Goal: Information Seeking & Learning: Learn about a topic

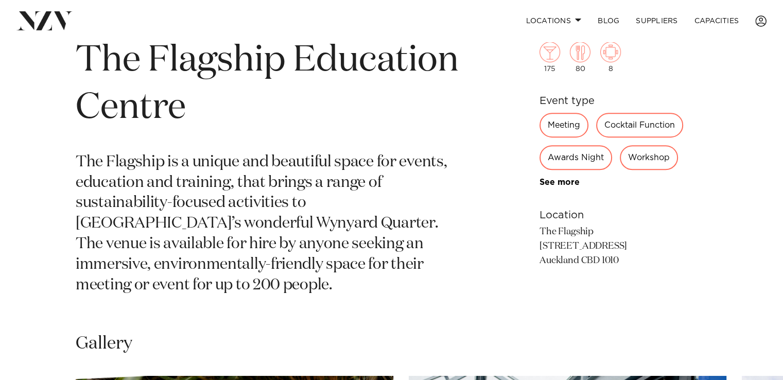
scroll to position [403, 0]
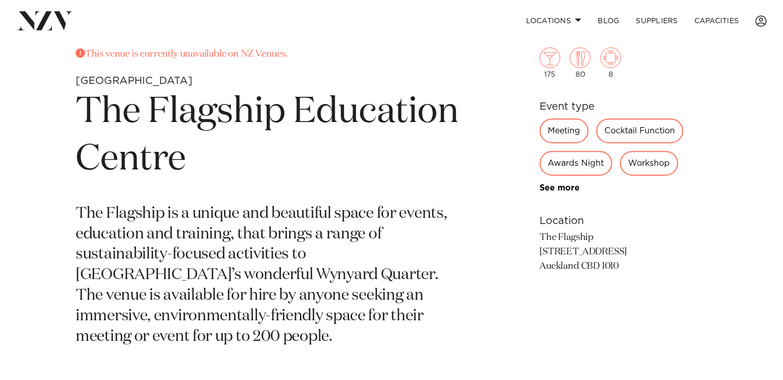
click at [251, 229] on p "The Flagship is a unique and beautiful space for events, education and training…" at bounding box center [271, 276] width 391 height 144
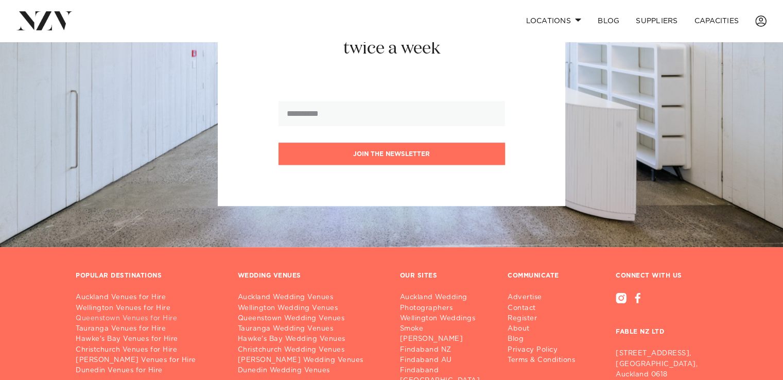
scroll to position [1278, 0]
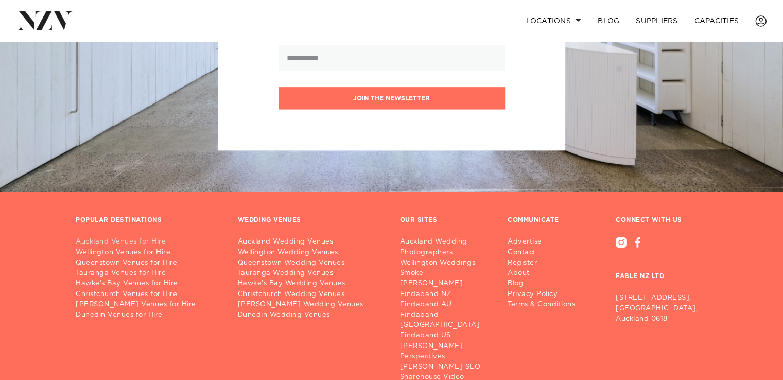
click at [119, 237] on link "Auckland Venues for Hire" at bounding box center [149, 242] width 146 height 10
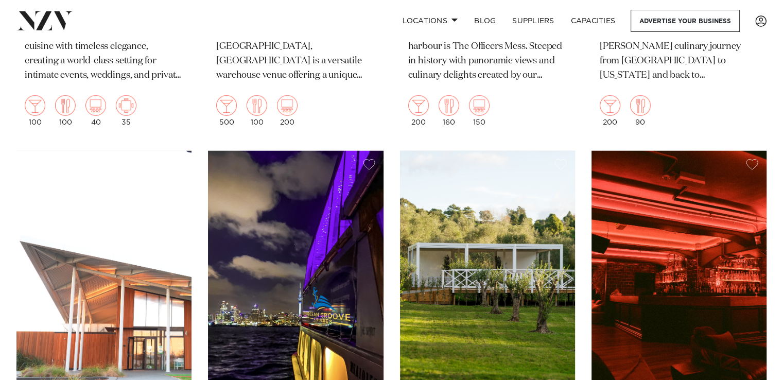
scroll to position [6745, 0]
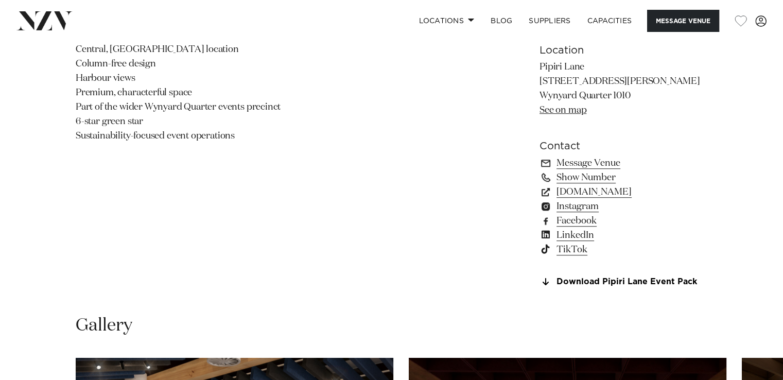
scroll to position [772, 0]
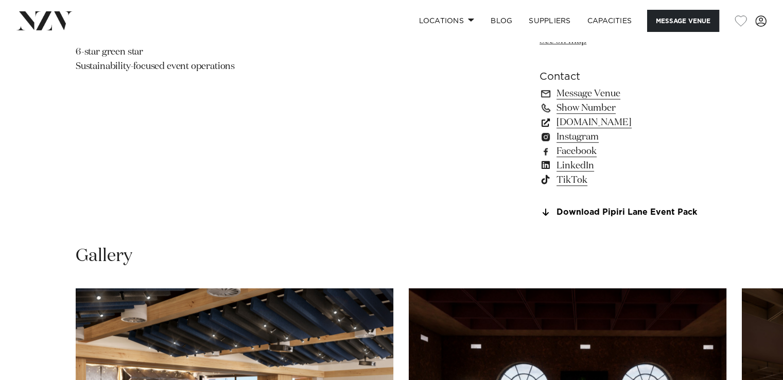
click at [593, 121] on link "generatornz.com" at bounding box center [624, 122] width 168 height 14
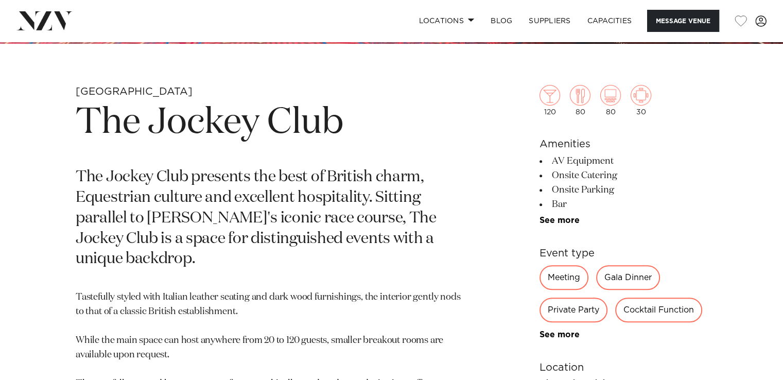
scroll to position [257, 0]
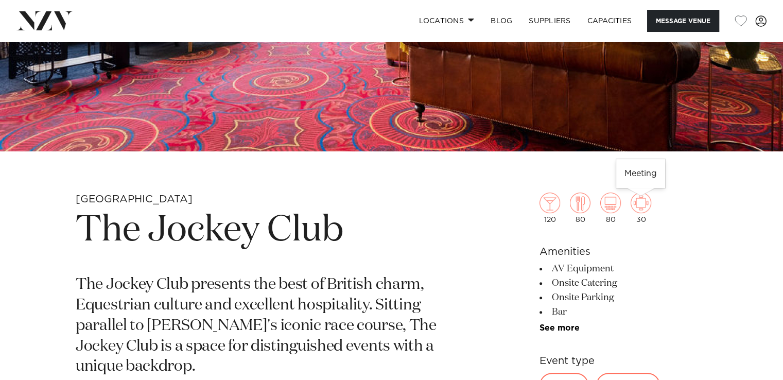
click at [643, 210] on img at bounding box center [641, 203] width 21 height 21
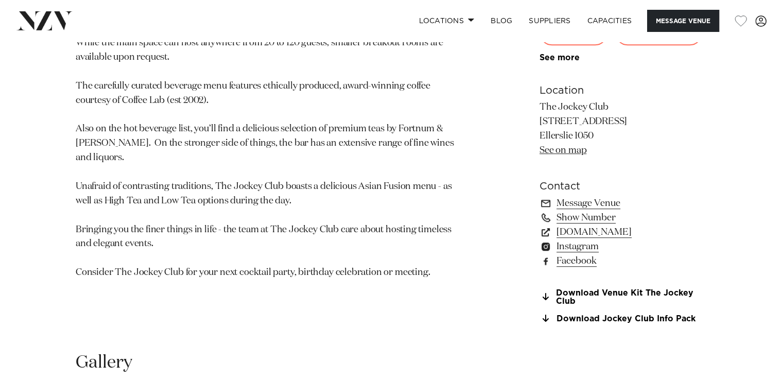
scroll to position [721, 0]
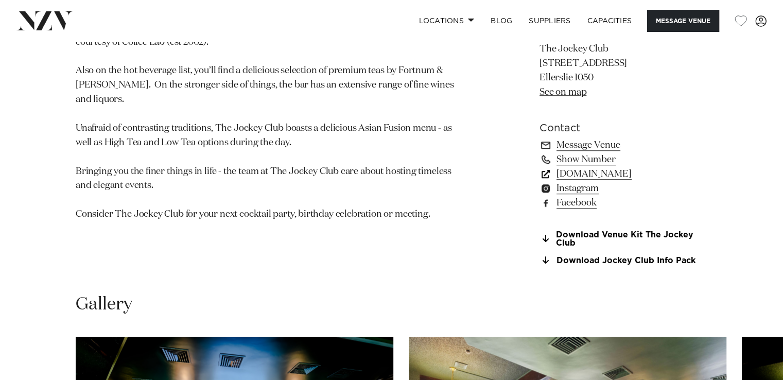
click at [598, 173] on link "www.thejockeyclubnz.com" at bounding box center [624, 174] width 168 height 14
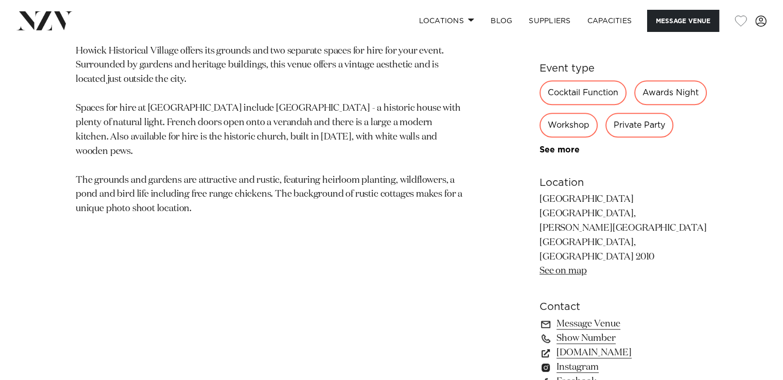
scroll to position [669, 0]
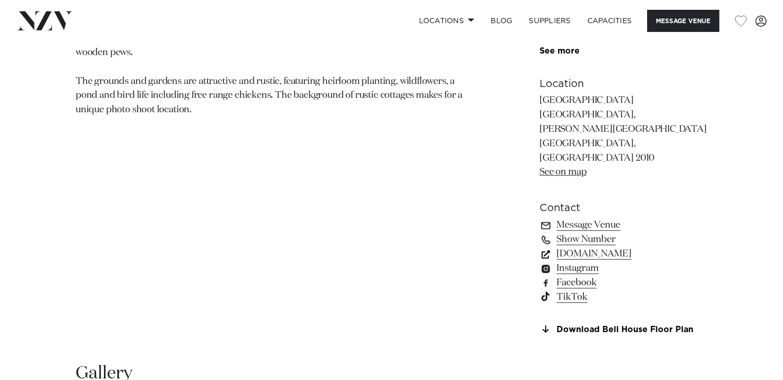
click at [576, 247] on link "[DOMAIN_NAME]" at bounding box center [624, 254] width 168 height 14
